Goal: Task Accomplishment & Management: Use online tool/utility

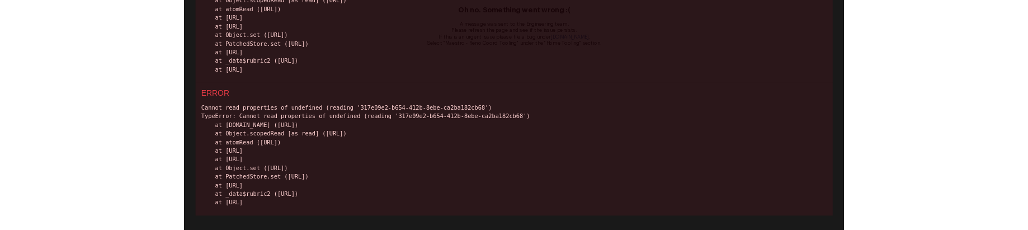
scroll to position [152, 0]
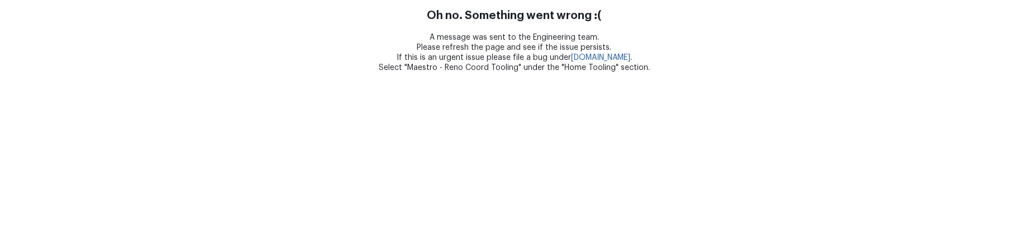
click at [485, 73] on html "Oh no. Something went wrong :( A message was sent to the Engineering team. Plea…" at bounding box center [514, 36] width 1028 height 73
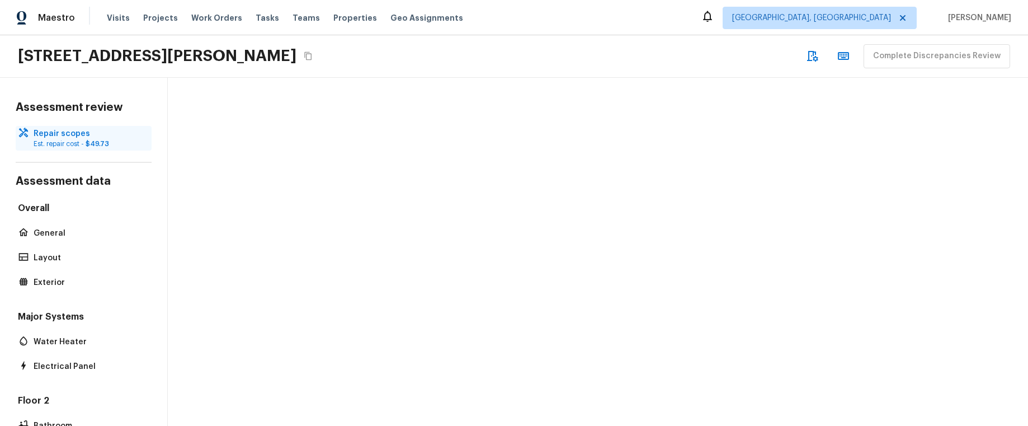
click at [82, 83] on p "Est. repair cost - $49.73" at bounding box center [89, 143] width 111 height 9
click at [64, 83] on p "General" at bounding box center [89, 233] width 111 height 11
click at [73, 83] on p "Repair scopes" at bounding box center [89, 133] width 111 height 11
click at [87, 83] on span "$49.73" at bounding box center [97, 143] width 23 height 7
click at [56, 83] on p "General" at bounding box center [89, 233] width 111 height 11
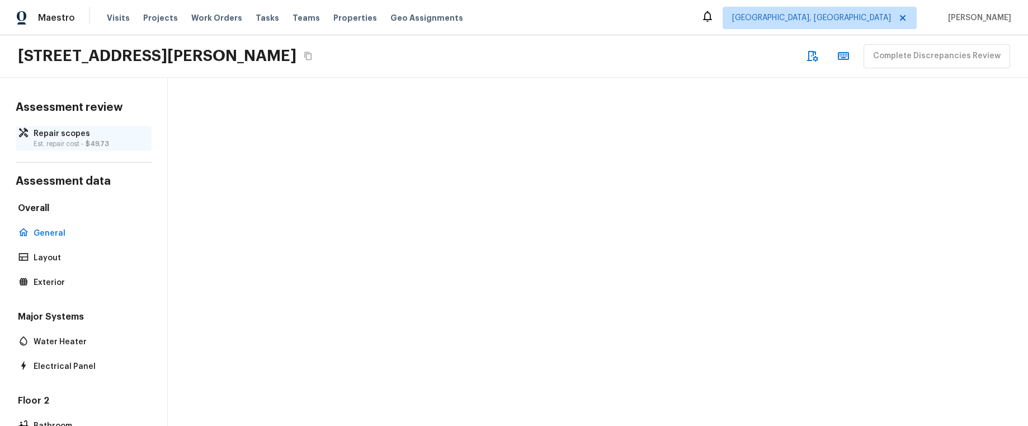
click at [54, 83] on p "Repair scopes" at bounding box center [89, 133] width 111 height 11
click at [81, 144] on p "Est. repair cost - $49.73" at bounding box center [89, 143] width 111 height 9
click at [73, 140] on p "Est. repair cost - $49.73" at bounding box center [89, 143] width 111 height 9
click at [93, 134] on p "Repair scopes" at bounding box center [89, 133] width 111 height 11
click at [69, 225] on div "General" at bounding box center [84, 233] width 136 height 16
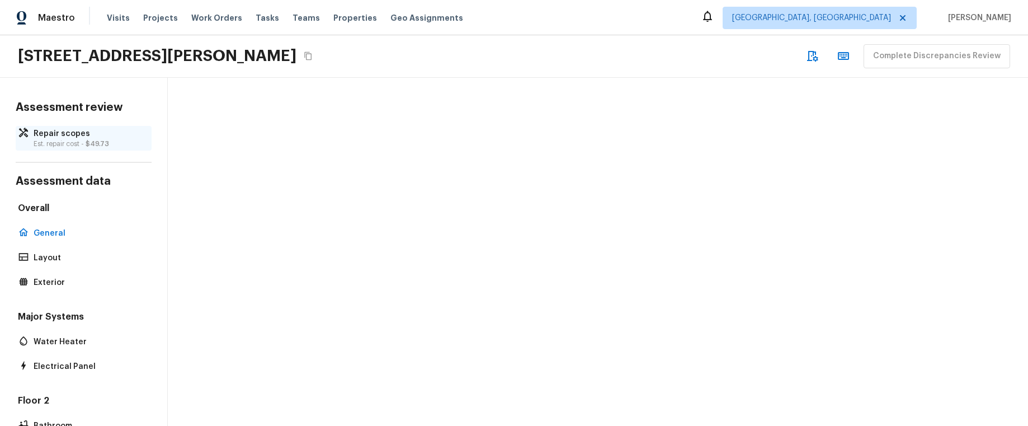
click at [73, 141] on p "Est. repair cost - $49.73" at bounding box center [89, 143] width 111 height 9
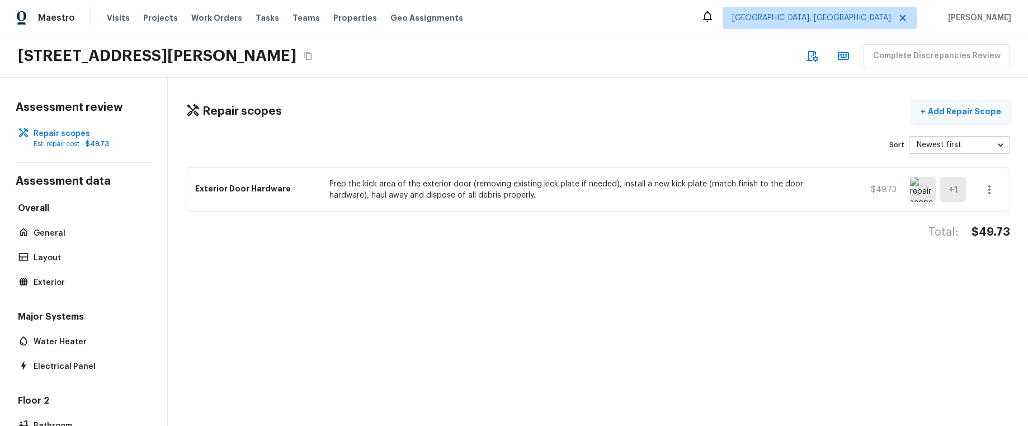
click at [972, 112] on p "Add Repair Scope" at bounding box center [962, 111] width 75 height 11
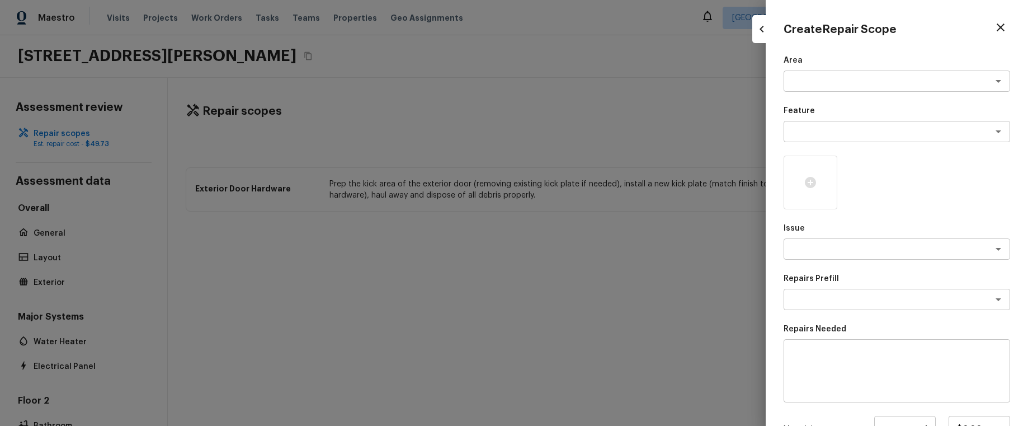
click at [1007, 34] on div "Create Repair Scope" at bounding box center [896, 27] width 226 height 19
click at [1003, 32] on icon "button" at bounding box center [1000, 27] width 13 height 13
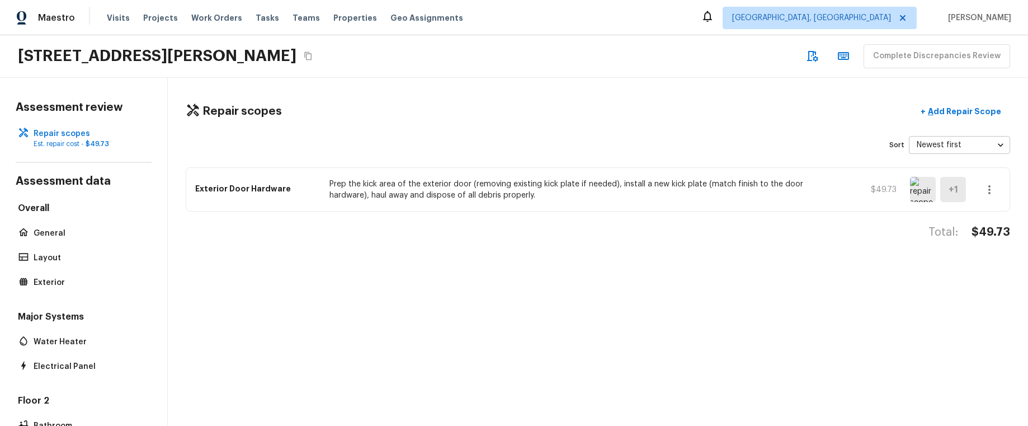
click at [994, 197] on button "button" at bounding box center [989, 189] width 22 height 22
click at [753, 135] on div at bounding box center [514, 213] width 1028 height 426
click at [753, 135] on div "Repair scopes + Add Repair Scope Sort Newest first newestFirst ​ Exterior Door …" at bounding box center [598, 252] width 860 height 348
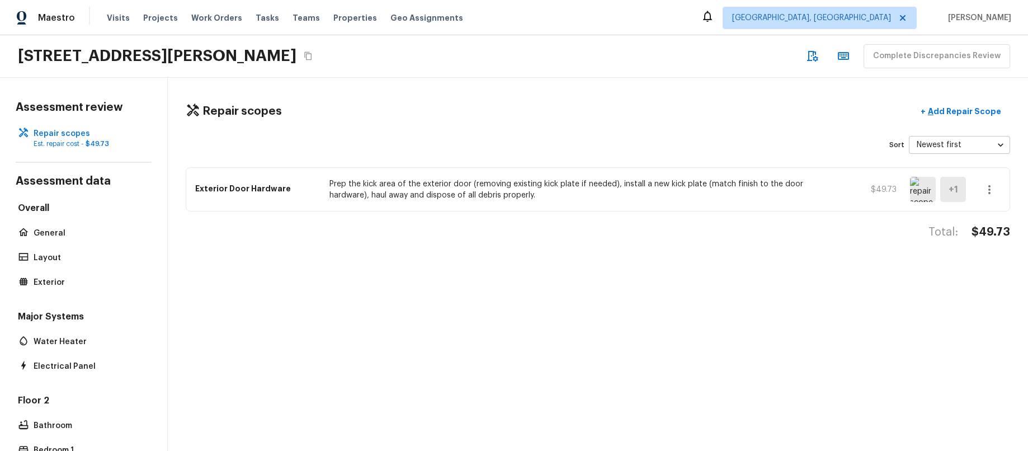
click at [924, 194] on img at bounding box center [923, 189] width 26 height 25
click at [922, 195] on img at bounding box center [923, 189] width 26 height 25
click at [957, 115] on p "Add Repair Scope" at bounding box center [962, 111] width 75 height 11
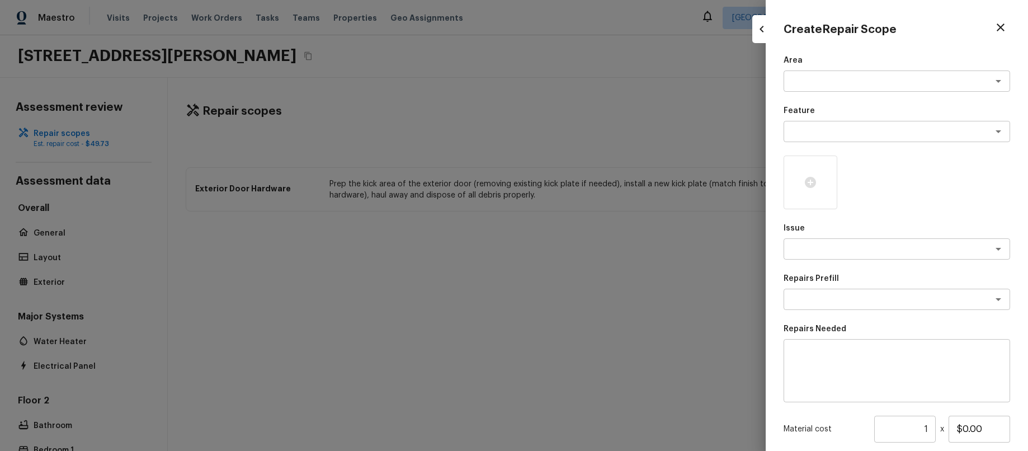
click at [693, 112] on div at bounding box center [514, 225] width 1028 height 451
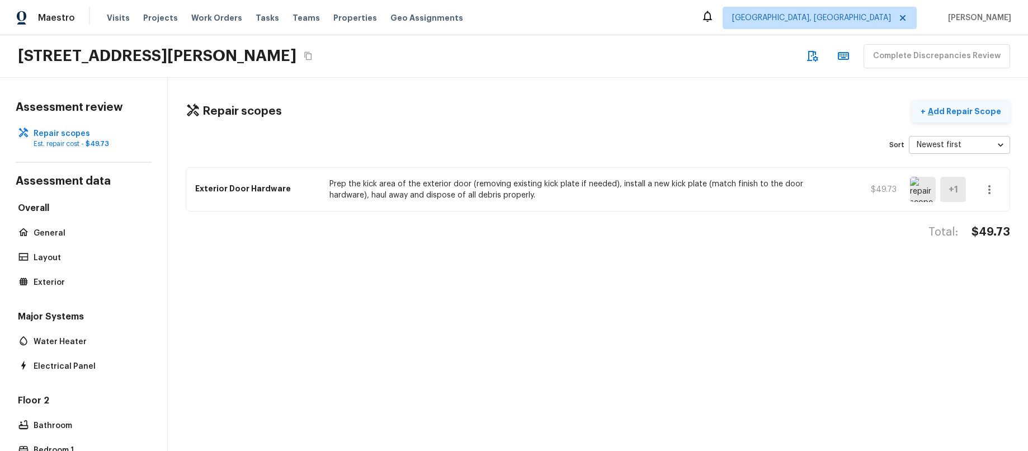
click at [957, 111] on p "Add Repair Scope" at bounding box center [962, 111] width 75 height 11
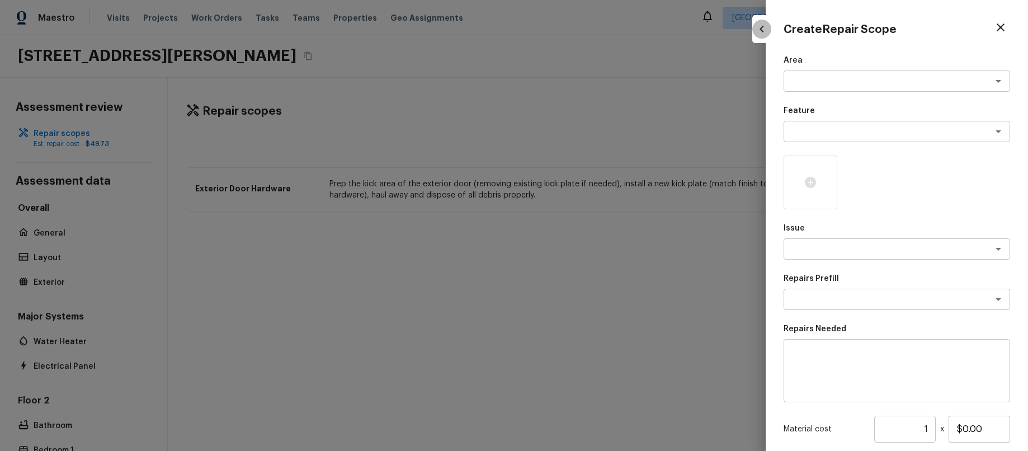
click at [754, 32] on button "button" at bounding box center [761, 29] width 19 height 19
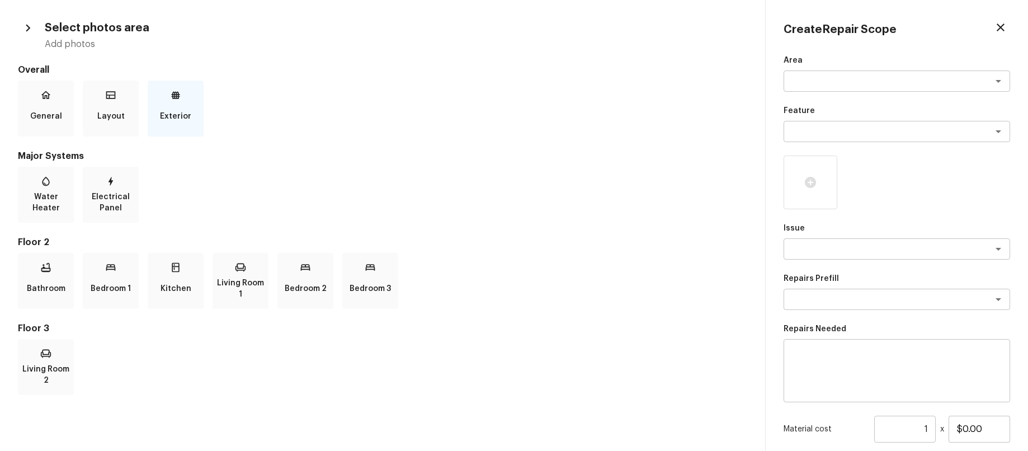
click at [169, 109] on p "Exterior" at bounding box center [175, 116] width 31 height 22
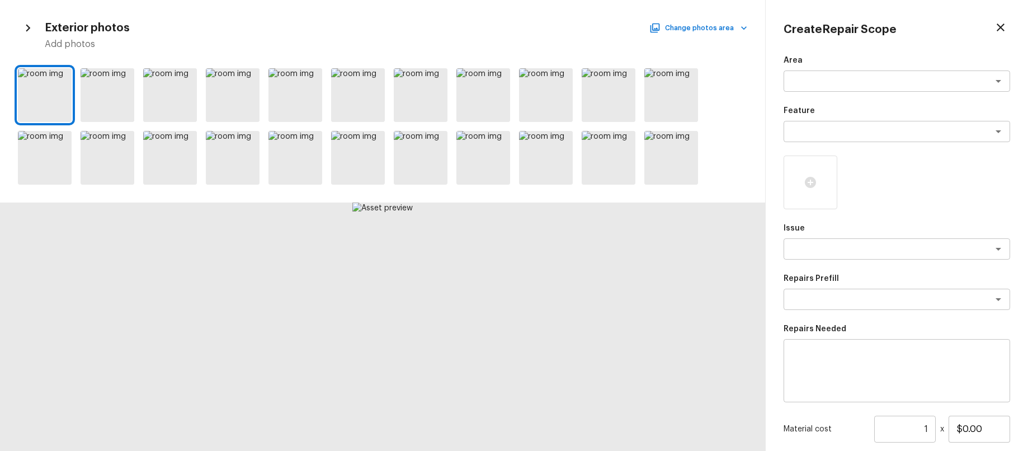
click at [1004, 27] on icon "button" at bounding box center [1000, 27] width 13 height 13
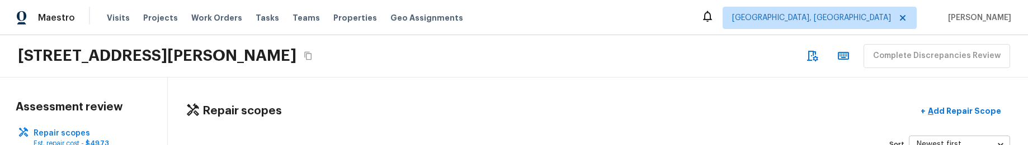
click at [473, 114] on div "Repair scopes + Add Repair Scope" at bounding box center [598, 111] width 824 height 23
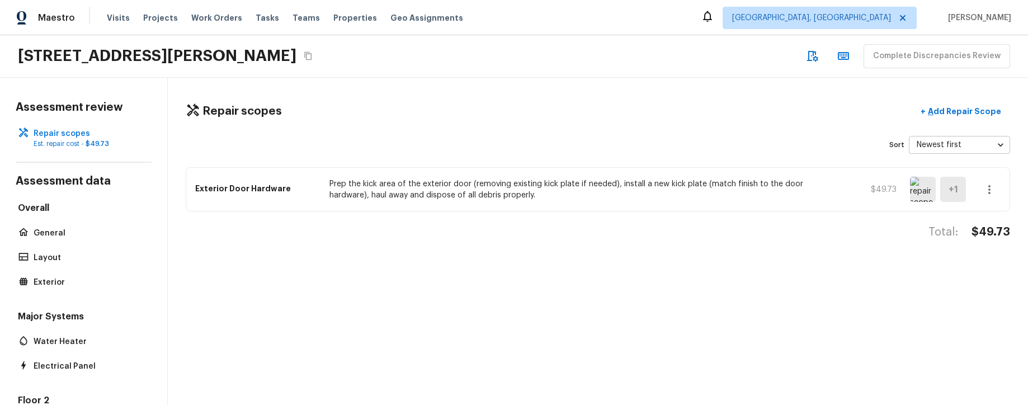
click at [993, 145] on icon "button" at bounding box center [989, 189] width 13 height 13
click at [991, 145] on li "Edit" at bounding box center [993, 222] width 52 height 34
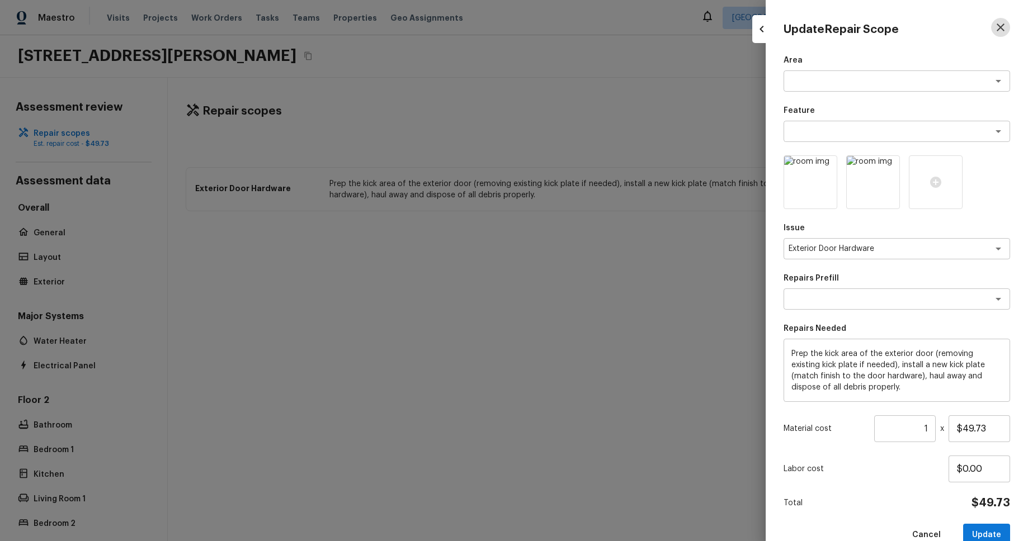
drag, startPoint x: 1001, startPoint y: 23, endPoint x: 977, endPoint y: 1, distance: 32.8
click at [1001, 23] on icon "button" at bounding box center [1000, 27] width 13 height 13
type input "$0.00"
